Goal: Task Accomplishment & Management: Complete application form

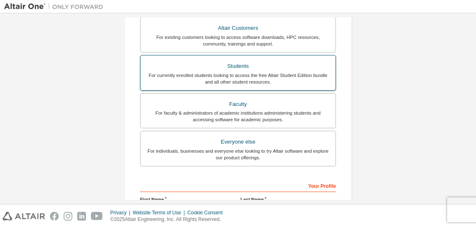
click at [196, 79] on div "For currently enrolled students looking to access the free Altair Student Editi…" at bounding box center [238, 78] width 185 height 13
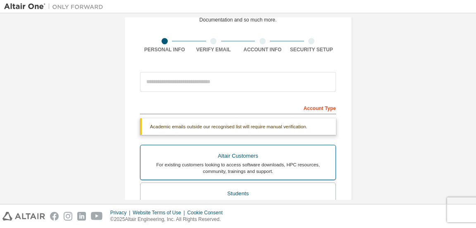
scroll to position [41, 0]
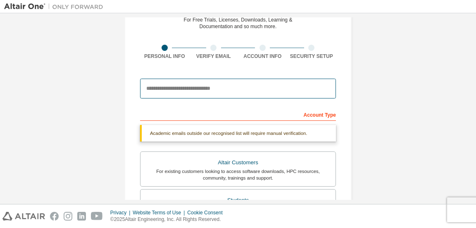
click at [193, 81] on input "email" at bounding box center [238, 89] width 196 height 20
type input "**********"
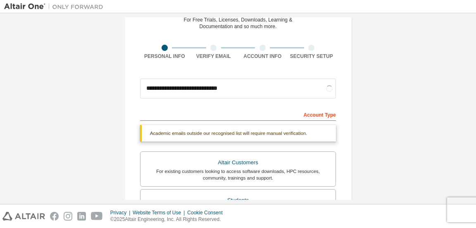
click at [405, 125] on div "**********" at bounding box center [238, 206] width 468 height 460
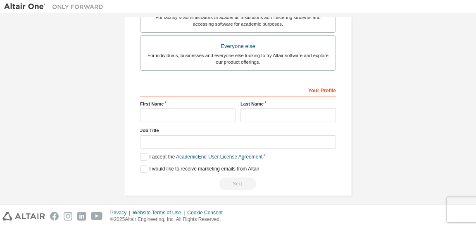
scroll to position [250, 0]
click at [213, 122] on div "Your Profile First Name Last Name Job Title Please provide State/Province to he…" at bounding box center [238, 136] width 196 height 107
click at [215, 115] on input "text" at bounding box center [188, 115] width 96 height 14
type input "**********"
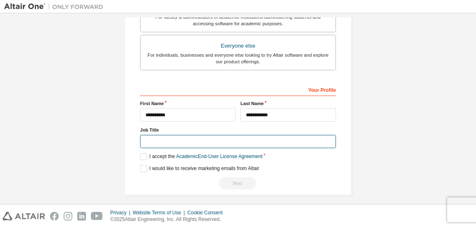
click at [268, 142] on input "text" at bounding box center [238, 142] width 196 height 14
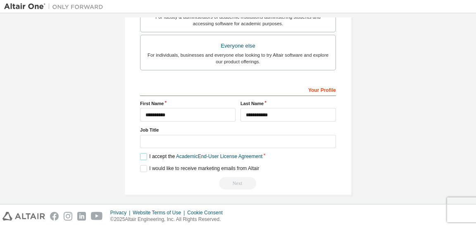
click at [144, 155] on label "I accept the Academic End-User License Agreement" at bounding box center [201, 156] width 122 height 7
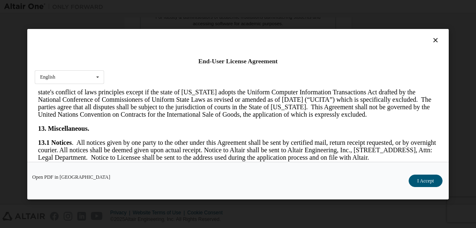
scroll to position [1471, 0]
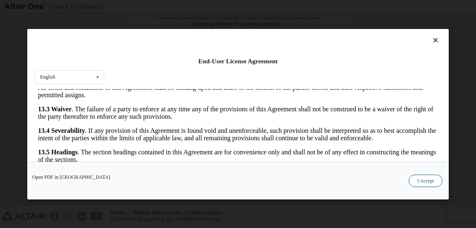
click at [419, 179] on button "I Accept" at bounding box center [426, 180] width 34 height 12
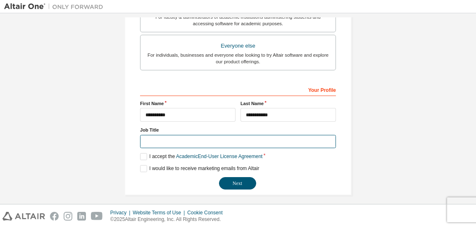
click at [192, 137] on input "text" at bounding box center [238, 142] width 196 height 14
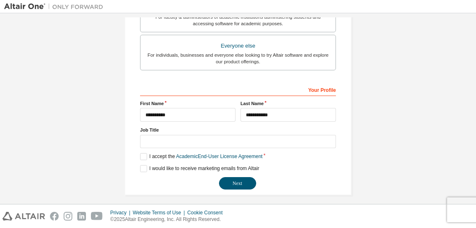
click at [239, 180] on button "Next" at bounding box center [237, 183] width 37 height 12
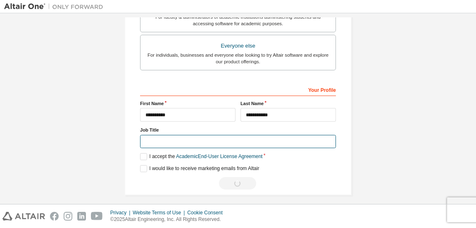
click at [230, 146] on input "text" at bounding box center [238, 142] width 196 height 14
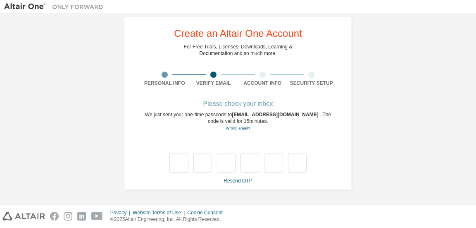
scroll to position [14, 0]
click at [230, 180] on link "Resend OTP" at bounding box center [238, 181] width 29 height 6
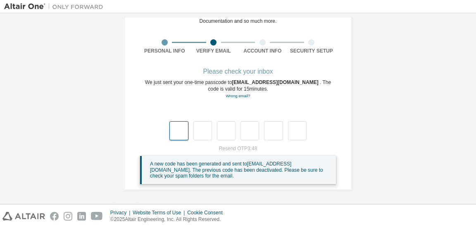
click at [178, 127] on input "text" at bounding box center [179, 130] width 19 height 19
drag, startPoint x: 227, startPoint y: 81, endPoint x: 304, endPoint y: 80, distance: 76.9
click at [304, 80] on div "We just sent your one-time passcode to [EMAIL_ADDRESS][DOMAIN_NAME] . The code …" at bounding box center [238, 89] width 196 height 20
click at [244, 97] on link "Wrong email?" at bounding box center [238, 95] width 24 height 5
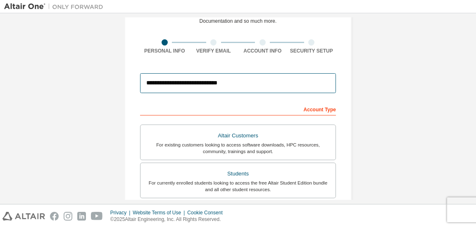
drag, startPoint x: 149, startPoint y: 87, endPoint x: 206, endPoint y: 94, distance: 57.5
click at [206, 94] on div "**********" at bounding box center [238, 83] width 196 height 28
